Goal: Task Accomplishment & Management: Complete application form

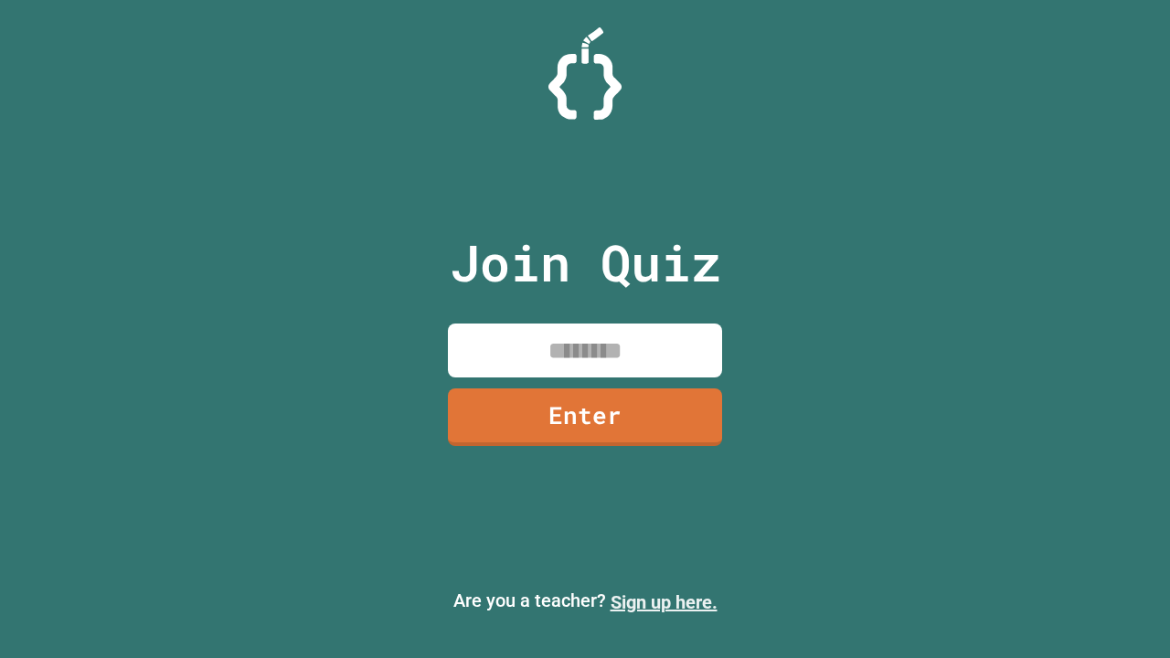
click at [655, 602] on link "Sign up here." at bounding box center [664, 602] width 107 height 22
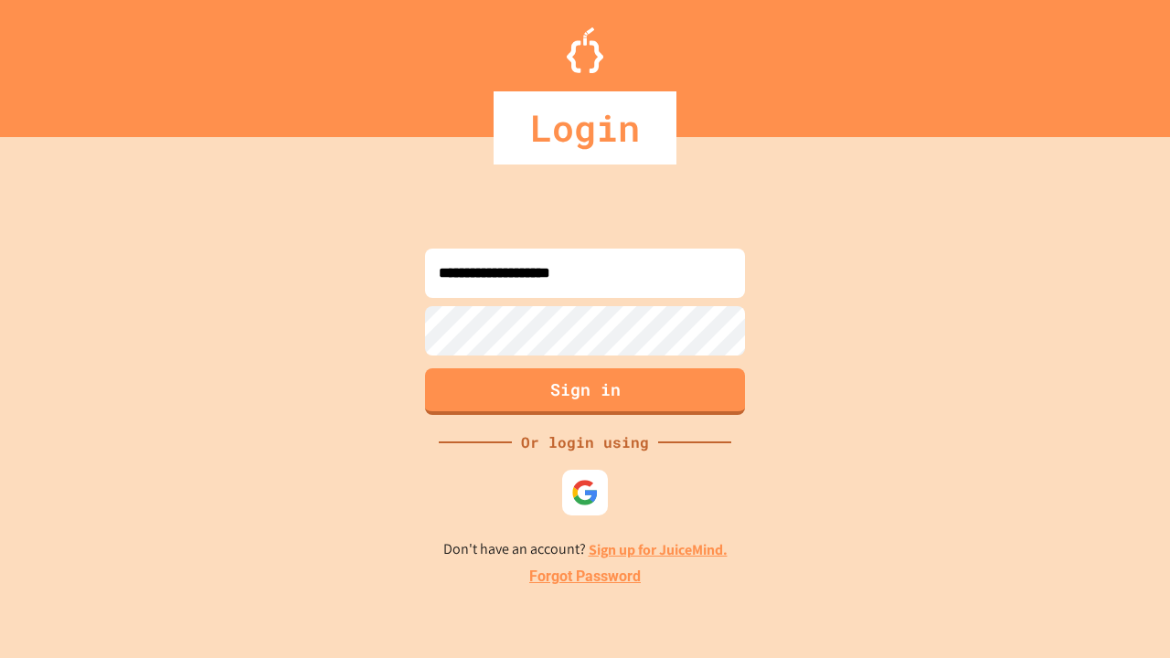
type input "**********"
